Goal: Task Accomplishment & Management: Complete application form

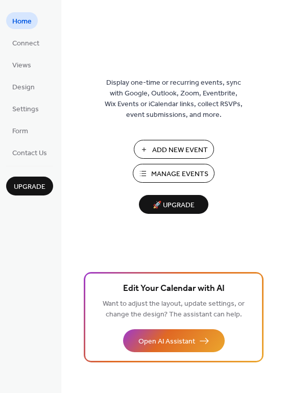
click at [168, 169] on span "Manage Events" at bounding box center [179, 174] width 57 height 11
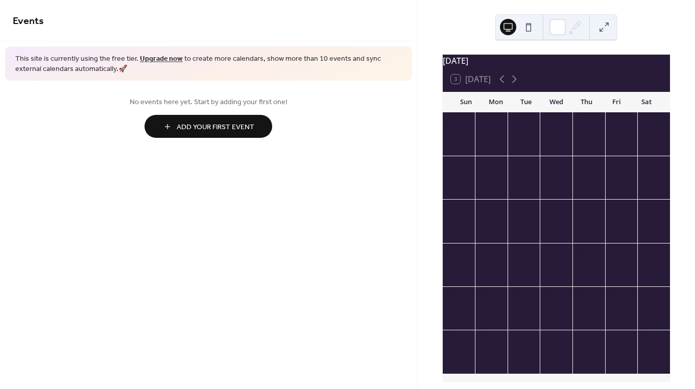
click at [206, 125] on span "Add Your First Event" at bounding box center [216, 127] width 78 height 11
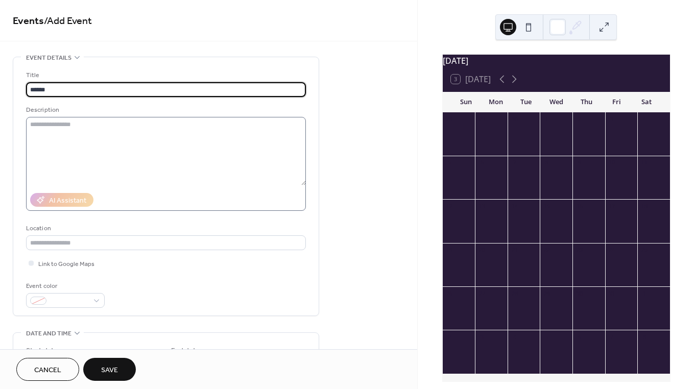
type input "******"
click at [100, 137] on textarea at bounding box center [166, 151] width 280 height 68
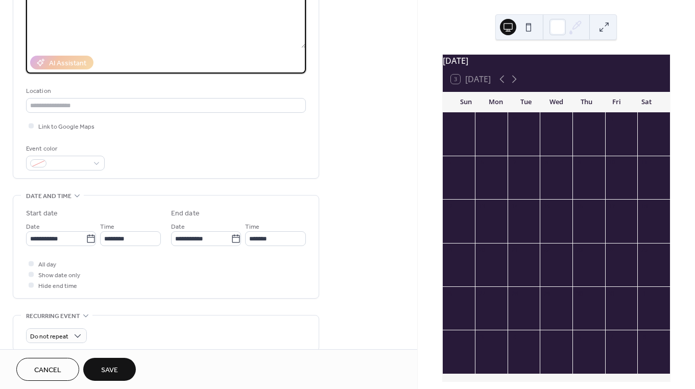
scroll to position [139, 0]
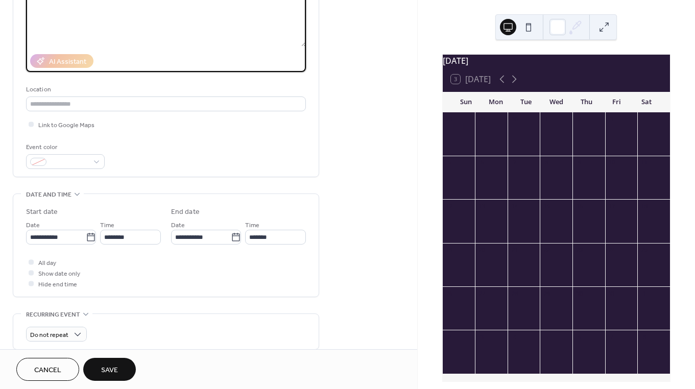
click at [112, 374] on span "Save" at bounding box center [109, 370] width 17 height 11
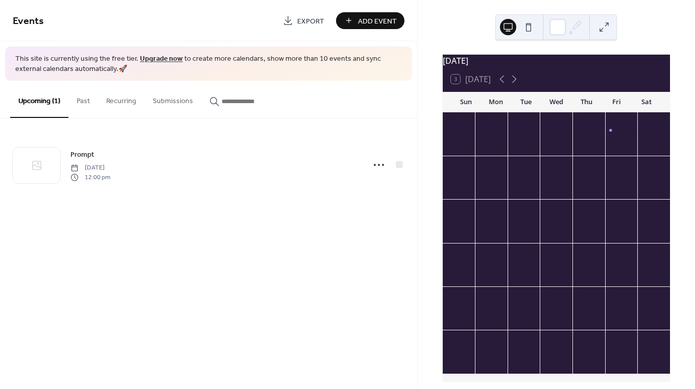
click at [606, 142] on div "Prompt" at bounding box center [622, 139] width 33 height 26
click at [606, 135] on div "Prompt" at bounding box center [622, 130] width 33 height 9
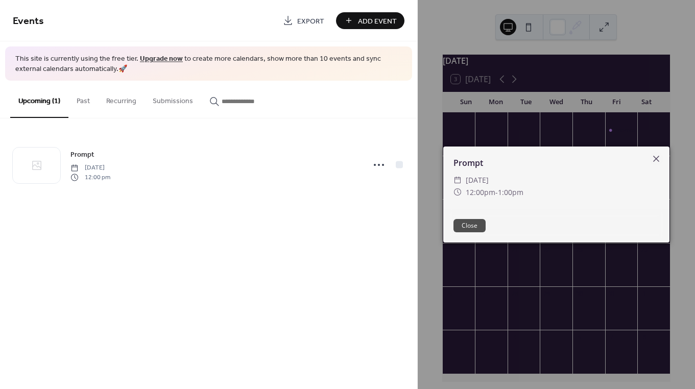
click at [471, 227] on button "Close" at bounding box center [470, 225] width 32 height 13
